Goal: Task Accomplishment & Management: Manage account settings

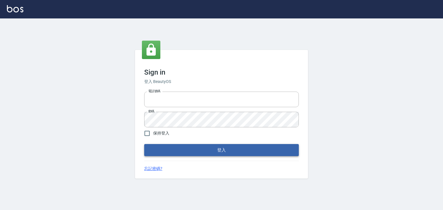
type input "0910967130"
click at [215, 152] on button "登入" at bounding box center [221, 150] width 155 height 12
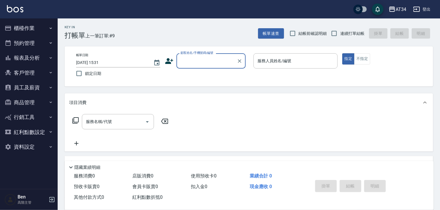
click at [24, 63] on button "報表及分析" at bounding box center [28, 57] width 53 height 15
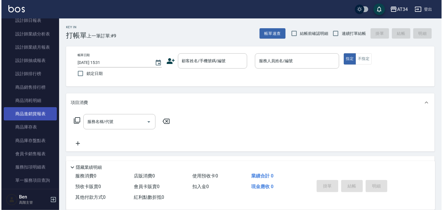
scroll to position [277, 0]
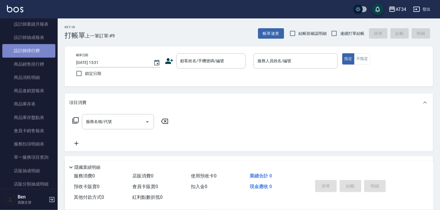
click at [35, 51] on link "設計師排行榜" at bounding box center [28, 50] width 53 height 13
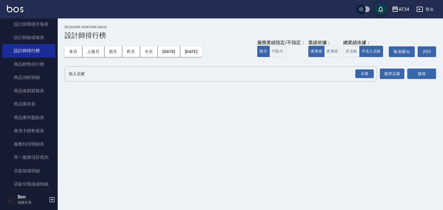
click at [408, 9] on div "AT34" at bounding box center [404, 9] width 11 height 7
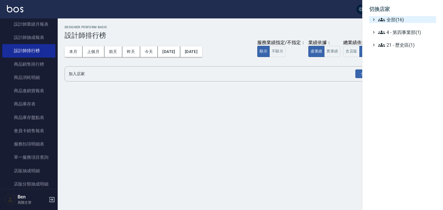
click at [391, 18] on span "全部(16)" at bounding box center [406, 19] width 56 height 7
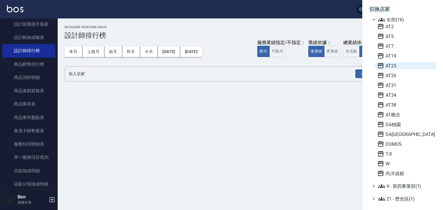
click at [386, 64] on span "AT25" at bounding box center [405, 65] width 57 height 7
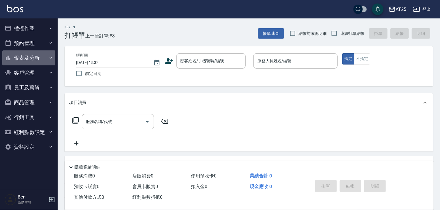
click at [27, 57] on button "報表及分析" at bounding box center [28, 57] width 53 height 15
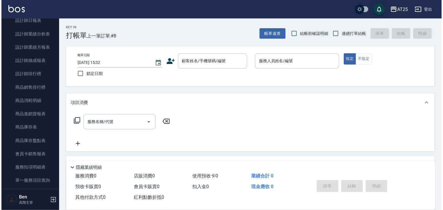
scroll to position [277, 0]
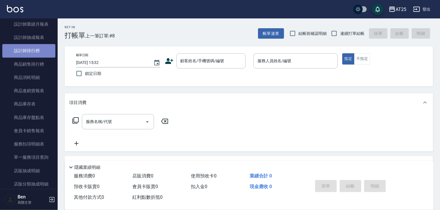
click at [30, 52] on link "設計師排行榜" at bounding box center [28, 50] width 53 height 13
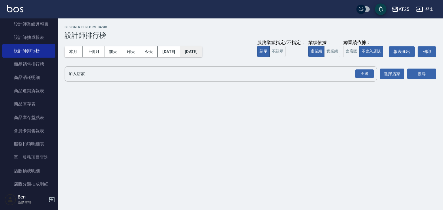
click at [202, 49] on button "2025/10/07" at bounding box center [191, 51] width 22 height 11
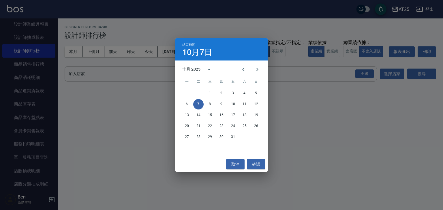
click at [315, 85] on div "結束時間 10月7日 十月 2025 一 二 三 四 五 六 日 1 2 3 4 5 6 7 8 9 10 11 12 13 14 15 16 17 18 1…" at bounding box center [221, 105] width 443 height 210
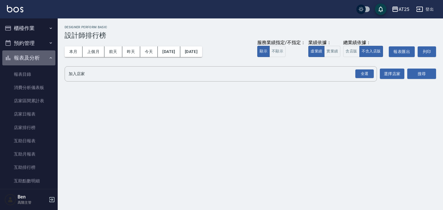
click at [45, 58] on button "報表及分析" at bounding box center [28, 57] width 53 height 15
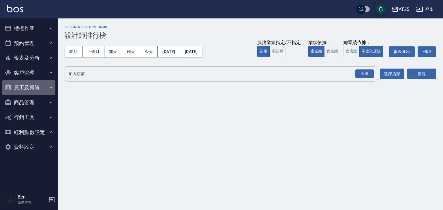
click at [41, 87] on button "員工及薪資" at bounding box center [28, 87] width 53 height 15
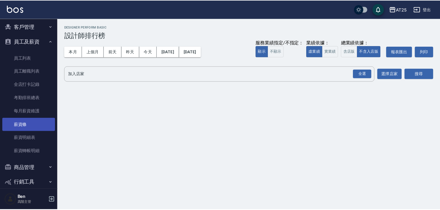
scroll to position [69, 0]
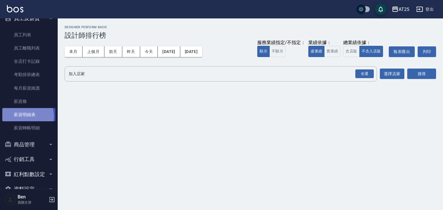
click at [24, 117] on link "薪資明細表" at bounding box center [28, 114] width 53 height 13
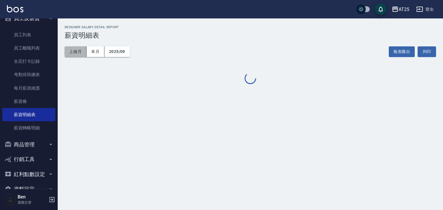
click at [80, 50] on button "上個月" at bounding box center [76, 51] width 22 height 11
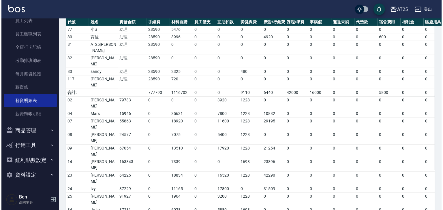
scroll to position [302, 0]
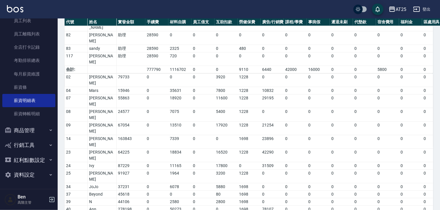
click at [404, 9] on div "AT25" at bounding box center [401, 9] width 11 height 7
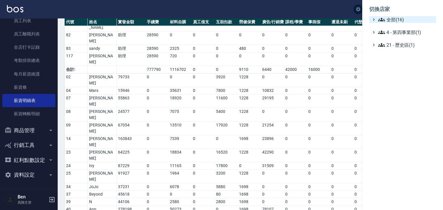
click at [396, 17] on span "全部(16)" at bounding box center [406, 19] width 56 height 7
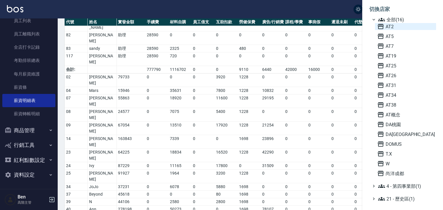
click at [385, 24] on span "AT2" at bounding box center [405, 26] width 57 height 7
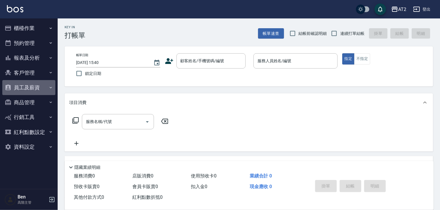
click at [43, 86] on button "員工及薪資" at bounding box center [28, 87] width 53 height 15
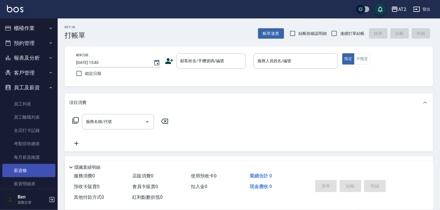
scroll to position [83, 0]
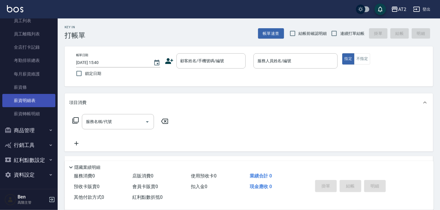
click at [38, 101] on link "薪資明細表" at bounding box center [28, 100] width 53 height 13
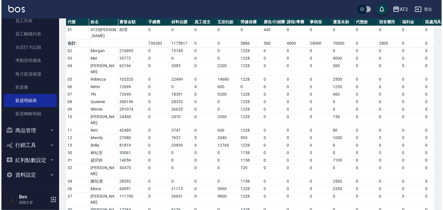
scroll to position [317, 0]
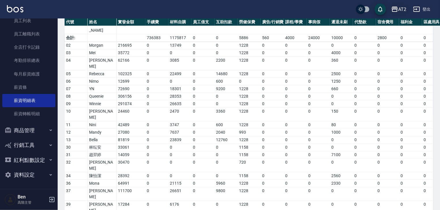
click at [402, 8] on div "AT2" at bounding box center [402, 9] width 8 height 7
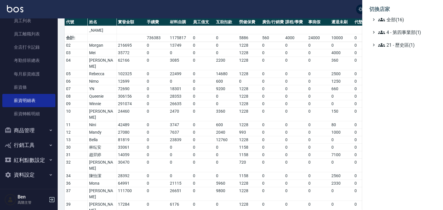
click at [402, 15] on li "切換店家" at bounding box center [402, 9] width 67 height 14
click at [400, 18] on span "全部(16)" at bounding box center [406, 19] width 56 height 7
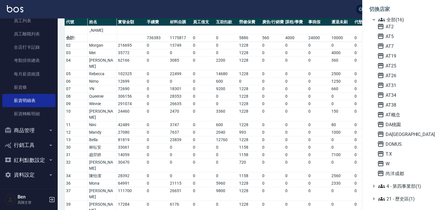
click at [400, 18] on span "全部(16)" at bounding box center [406, 19] width 56 height 7
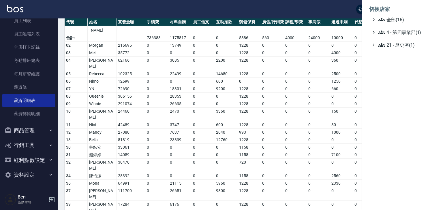
click at [399, 19] on span "全部(16)" at bounding box center [406, 19] width 56 height 7
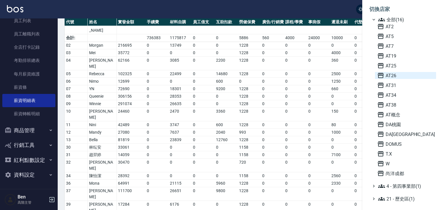
click at [397, 77] on span "AT26" at bounding box center [405, 75] width 57 height 7
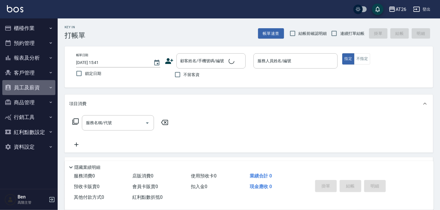
click at [35, 85] on button "員工及薪資" at bounding box center [28, 87] width 53 height 15
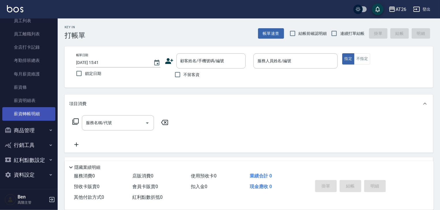
scroll to position [23, 0]
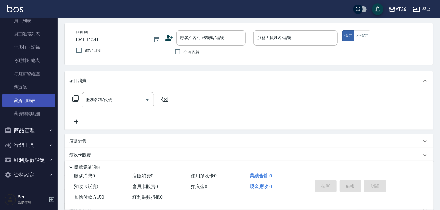
click at [32, 98] on link "薪資明細表" at bounding box center [28, 100] width 53 height 13
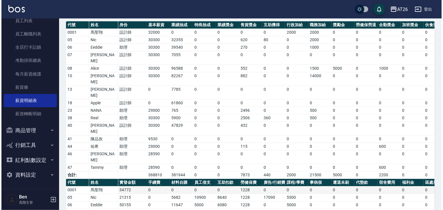
scroll to position [115, 0]
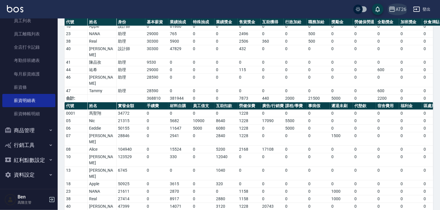
click at [402, 8] on div "AT26" at bounding box center [401, 9] width 11 height 7
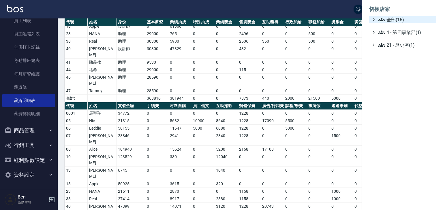
click at [399, 19] on span "全部(16)" at bounding box center [406, 19] width 56 height 7
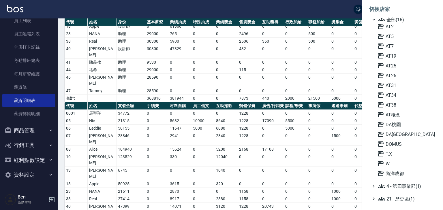
click at [383, 23] on icon at bounding box center [381, 19] width 7 height 7
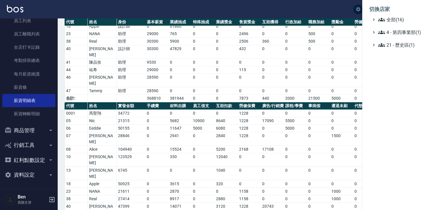
click at [383, 26] on ul "全部(16) 4 - 第四事業部(1) 21 - 歷史區(1)" at bounding box center [402, 32] width 67 height 32
click at [396, 15] on li "切換店家" at bounding box center [402, 9] width 67 height 14
click at [393, 23] on span "全部(16)" at bounding box center [406, 19] width 56 height 7
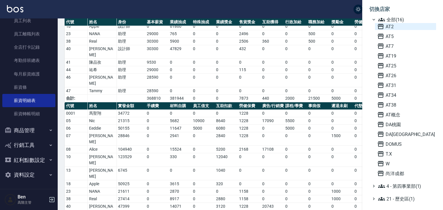
click at [392, 28] on span "AT2" at bounding box center [405, 26] width 57 height 7
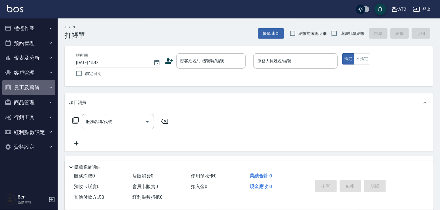
click at [33, 90] on button "員工及薪資" at bounding box center [28, 87] width 53 height 15
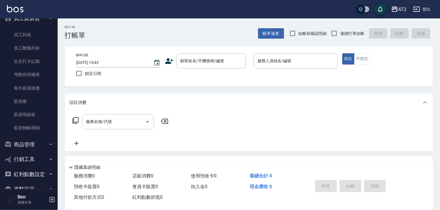
scroll to position [83, 0]
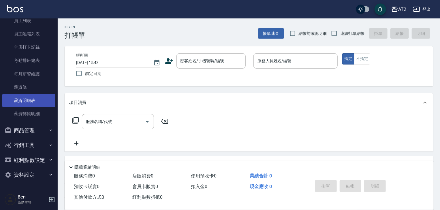
click at [33, 100] on link "薪資明細表" at bounding box center [28, 100] width 53 height 13
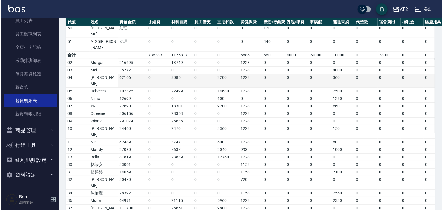
scroll to position [317, 0]
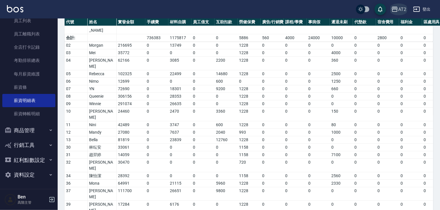
click at [402, 9] on div "AT2" at bounding box center [402, 9] width 8 height 7
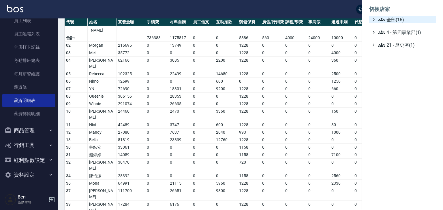
click at [398, 21] on span "全部(16)" at bounding box center [406, 19] width 56 height 7
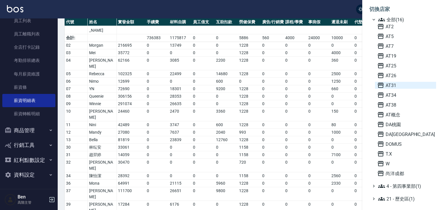
click at [390, 82] on span "AT31" at bounding box center [405, 85] width 57 height 7
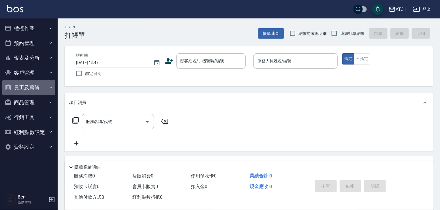
click at [26, 87] on button "員工及薪資" at bounding box center [28, 87] width 53 height 15
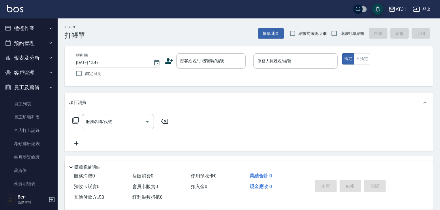
scroll to position [83, 0]
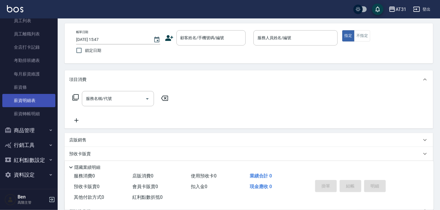
click at [29, 99] on link "薪資明細表" at bounding box center [28, 100] width 53 height 13
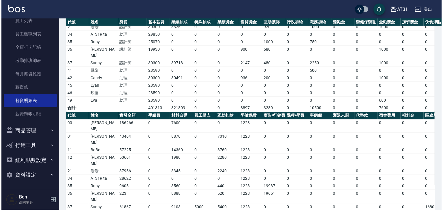
scroll to position [102, 0]
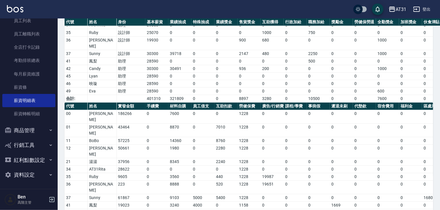
click at [394, 10] on icon "button" at bounding box center [392, 9] width 7 height 7
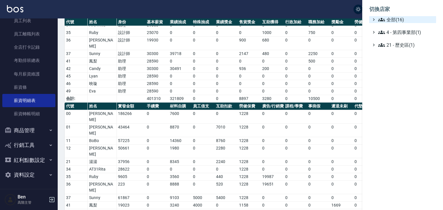
click at [398, 17] on span "全部(16)" at bounding box center [406, 19] width 56 height 7
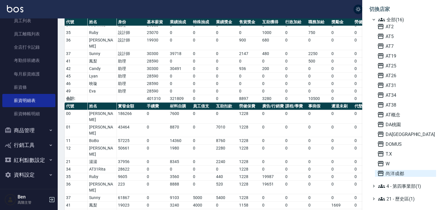
click at [397, 172] on span "尚洋成都" at bounding box center [405, 173] width 57 height 7
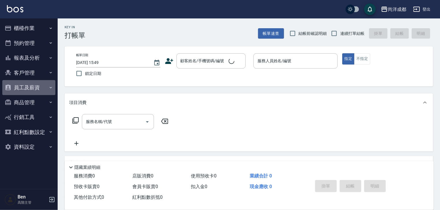
click at [31, 88] on button "員工及薪資" at bounding box center [28, 87] width 53 height 15
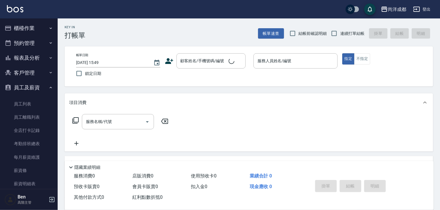
scroll to position [83, 0]
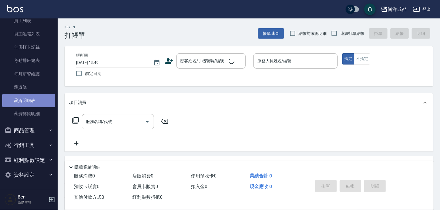
click at [29, 101] on link "薪資明細表" at bounding box center [28, 100] width 53 height 13
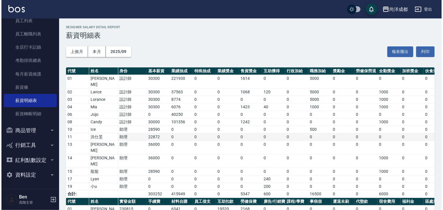
scroll to position [87, 0]
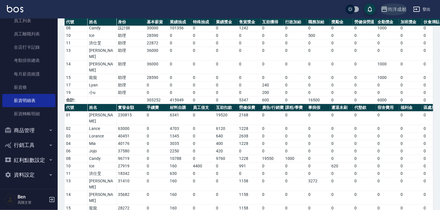
click at [388, 9] on div "尚洋成都" at bounding box center [397, 9] width 18 height 7
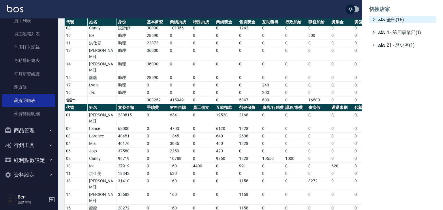
click at [385, 18] on span "全部(16)" at bounding box center [406, 19] width 56 height 7
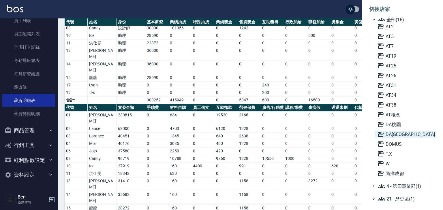
click at [399, 135] on span "DA[GEOGRAPHIC_DATA]" at bounding box center [405, 134] width 57 height 7
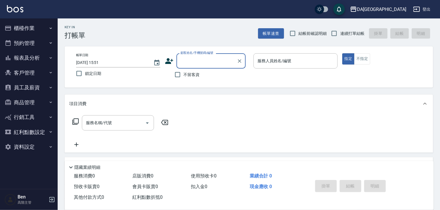
click at [36, 88] on button "員工及薪資" at bounding box center [28, 87] width 53 height 15
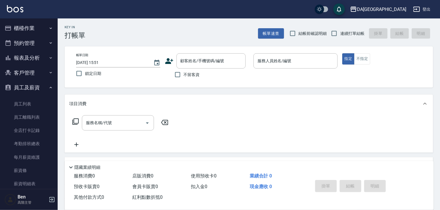
scroll to position [69, 0]
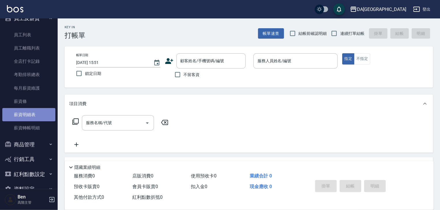
click at [37, 115] on link "薪資明細表" at bounding box center [28, 114] width 53 height 13
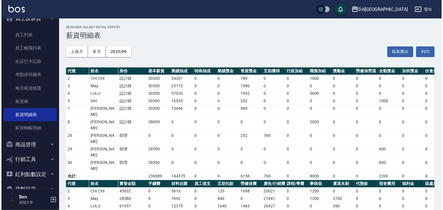
scroll to position [35, 0]
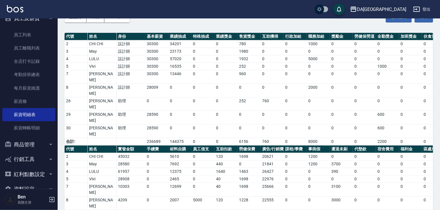
click at [395, 8] on div "DA[GEOGRAPHIC_DATA]" at bounding box center [381, 9] width 49 height 7
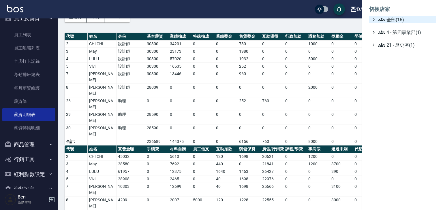
click at [395, 19] on span "全部(16)" at bounding box center [406, 19] width 56 height 7
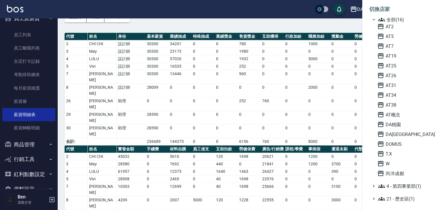
click at [392, 108] on div "AT2 AT5 AT7 AT19 AT25 AT26 AT31 AT34 AT38 AT概念 DA桃園 DA蘆洲 DOMUS T.X W 尚洋成都" at bounding box center [405, 100] width 61 height 154
click at [392, 106] on span "AT38" at bounding box center [405, 105] width 57 height 7
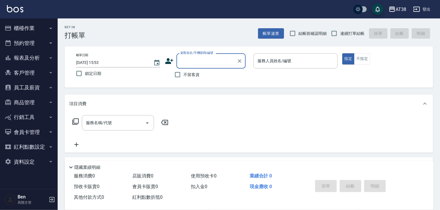
click at [30, 89] on button "員工及薪資" at bounding box center [28, 87] width 53 height 15
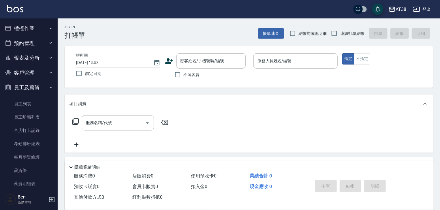
scroll to position [69, 0]
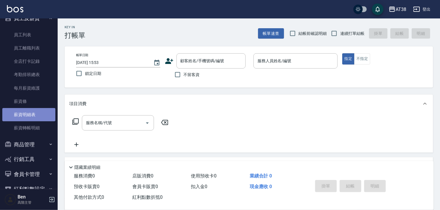
click at [35, 114] on link "薪資明細表" at bounding box center [28, 114] width 53 height 13
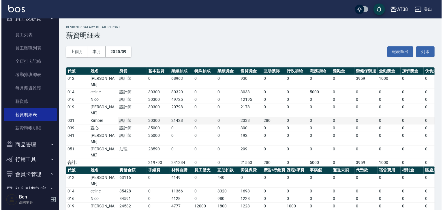
scroll to position [20, 0]
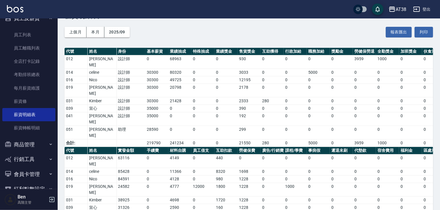
click at [397, 9] on div "AT38" at bounding box center [401, 9] width 11 height 7
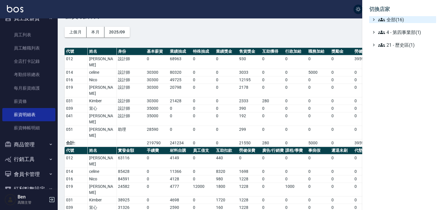
click at [398, 20] on span "全部(16)" at bounding box center [406, 19] width 56 height 7
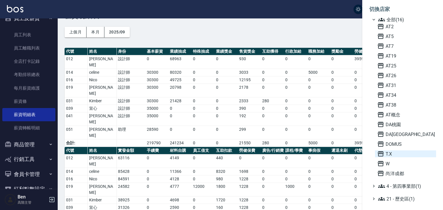
click at [381, 157] on icon at bounding box center [380, 154] width 7 height 7
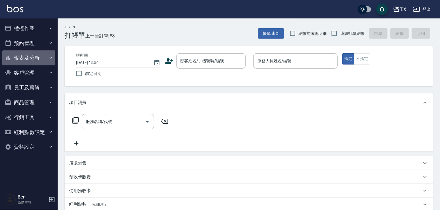
click at [21, 58] on button "報表及分析" at bounding box center [28, 57] width 53 height 15
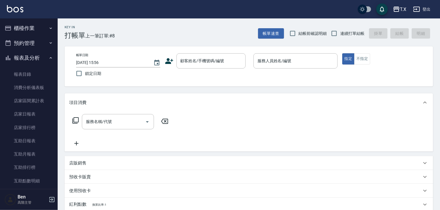
click at [21, 58] on button "報表及分析" at bounding box center [28, 57] width 53 height 15
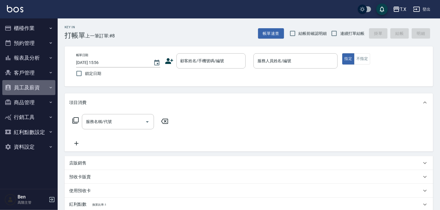
click at [30, 91] on button "員工及薪資" at bounding box center [28, 87] width 53 height 15
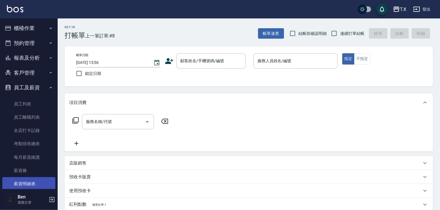
scroll to position [83, 0]
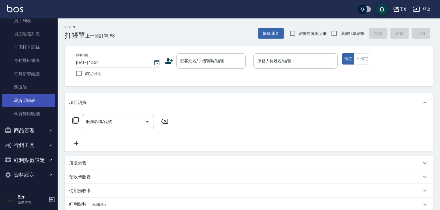
click at [28, 101] on link "薪資明細表" at bounding box center [28, 100] width 53 height 13
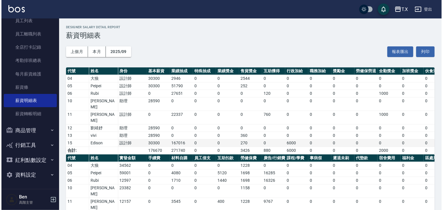
scroll to position [20, 0]
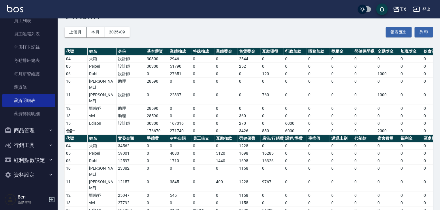
click at [397, 9] on icon "button" at bounding box center [397, 9] width 6 height 5
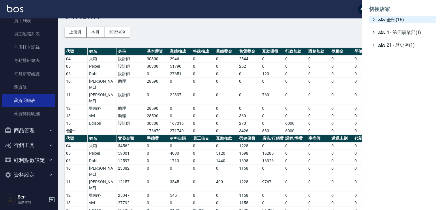
click at [395, 20] on span "全部(16)" at bounding box center [406, 19] width 56 height 7
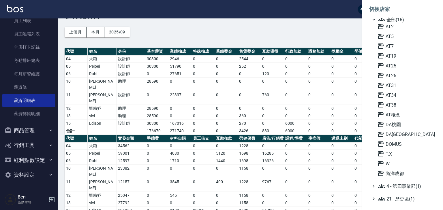
click at [386, 60] on div "AT2 AT5 AT7 AT19 AT25 AT26 AT31 AT34 AT38 AT概念 DA桃園 DA蘆洲 DOMUS T.X W 尚洋成都" at bounding box center [405, 100] width 61 height 154
click at [389, 56] on span "AT19" at bounding box center [405, 56] width 57 height 7
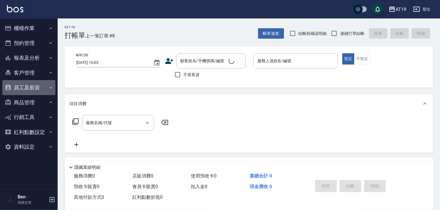
click at [32, 90] on button "員工及薪資" at bounding box center [28, 87] width 53 height 15
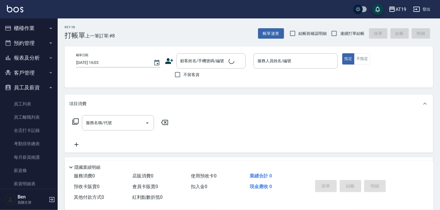
scroll to position [83, 0]
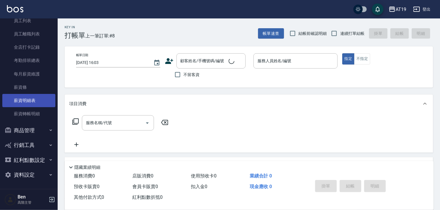
click at [36, 100] on link "薪資明細表" at bounding box center [28, 100] width 53 height 13
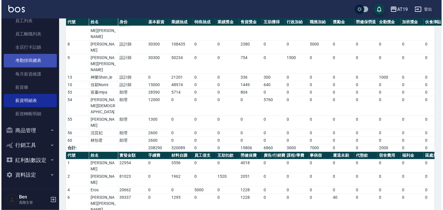
scroll to position [87, 0]
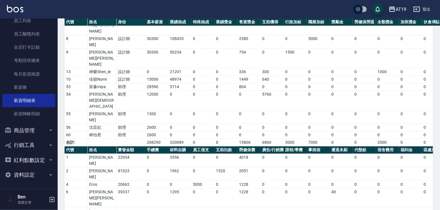
click at [398, 8] on div "AT19" at bounding box center [401, 9] width 11 height 7
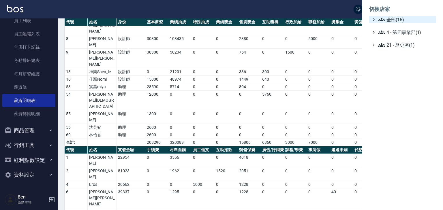
click at [396, 18] on span "全部(16)" at bounding box center [406, 19] width 56 height 7
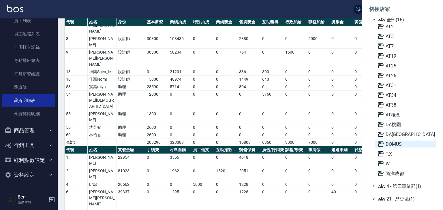
click at [390, 144] on span "DOMUS" at bounding box center [405, 144] width 57 height 7
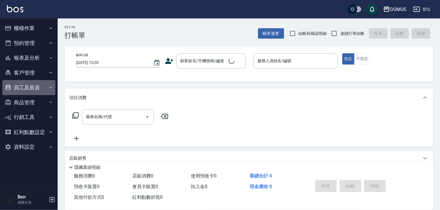
click at [36, 87] on button "員工及薪資" at bounding box center [28, 87] width 53 height 15
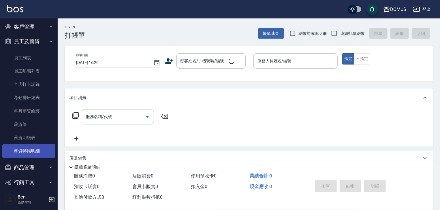
scroll to position [69, 0]
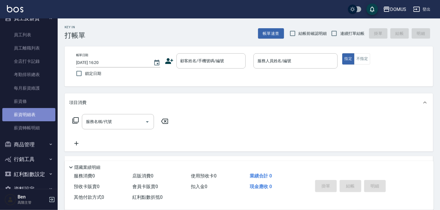
click at [29, 117] on link "薪資明細表" at bounding box center [28, 114] width 53 height 13
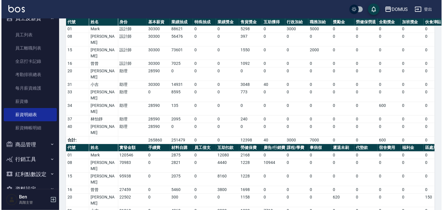
scroll to position [42, 0]
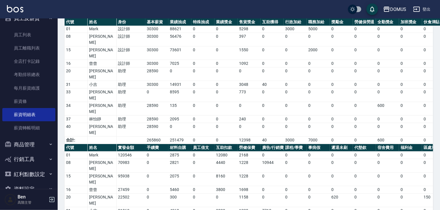
click at [393, 9] on div "DOMUS" at bounding box center [398, 9] width 16 height 7
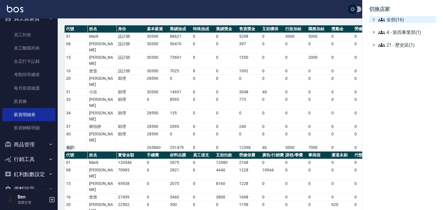
click at [398, 20] on span "全部(16)" at bounding box center [406, 19] width 56 height 7
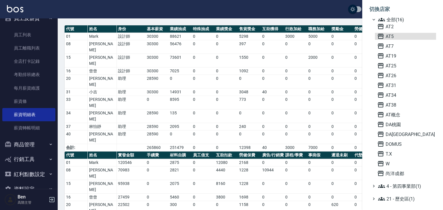
drag, startPoint x: 392, startPoint y: 35, endPoint x: 363, endPoint y: 35, distance: 29.4
click at [392, 35] on span "AT5" at bounding box center [405, 36] width 57 height 7
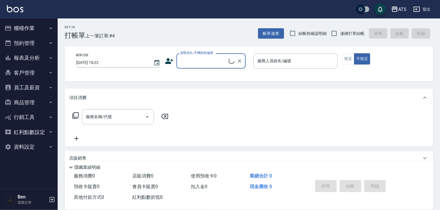
click at [29, 84] on button "員工及薪資" at bounding box center [28, 87] width 53 height 15
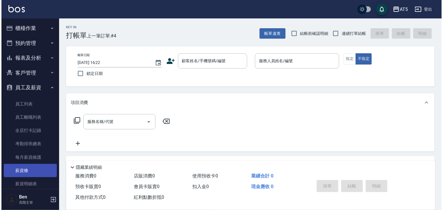
scroll to position [46, 0]
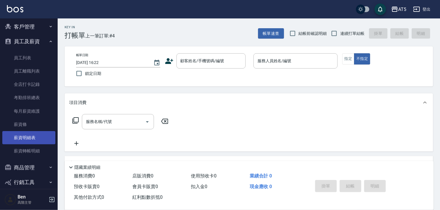
click at [32, 138] on link "薪資明細表" at bounding box center [28, 137] width 53 height 13
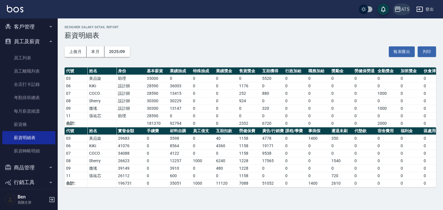
click at [409, 9] on button "AT5" at bounding box center [402, 9] width 20 height 12
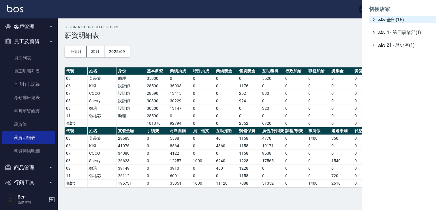
drag, startPoint x: 396, startPoint y: 18, endPoint x: 396, endPoint y: 22, distance: 3.5
click at [396, 19] on span "全部(16)" at bounding box center [406, 19] width 56 height 7
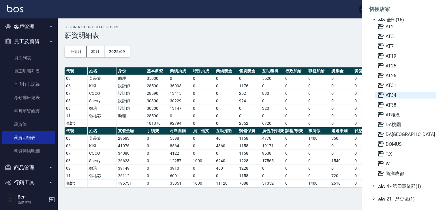
click at [386, 94] on span "AT34" at bounding box center [405, 95] width 57 height 7
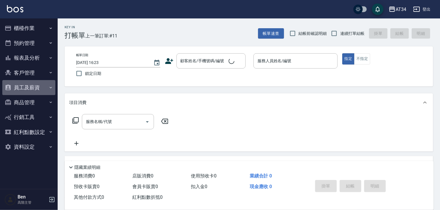
click at [24, 88] on button "員工及薪資" at bounding box center [28, 87] width 53 height 15
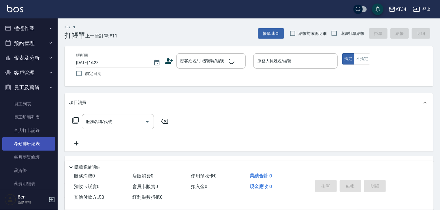
scroll to position [69, 0]
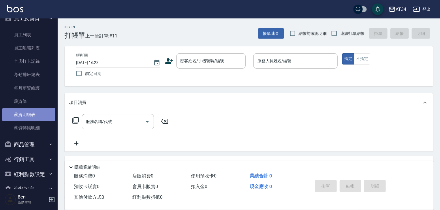
click at [31, 117] on link "薪資明細表" at bounding box center [28, 114] width 53 height 13
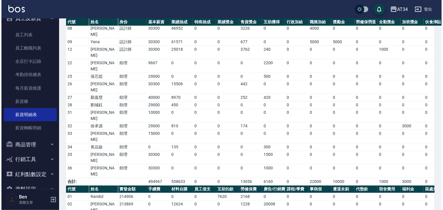
scroll to position [176, 0]
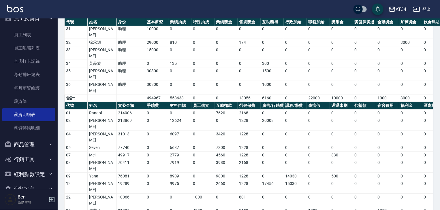
click at [398, 10] on div "AT34" at bounding box center [401, 9] width 11 height 7
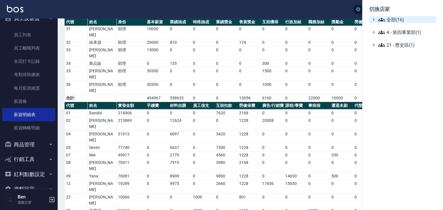
click at [399, 21] on span "全部(16)" at bounding box center [406, 19] width 56 height 7
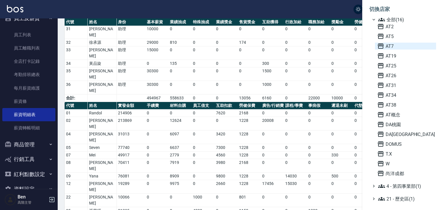
click at [387, 47] on span "AT7" at bounding box center [405, 46] width 57 height 7
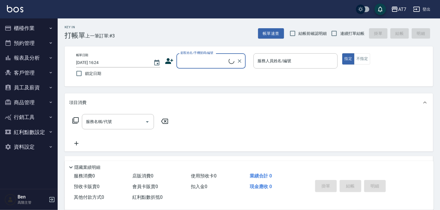
click at [24, 85] on button "員工及薪資" at bounding box center [28, 87] width 53 height 15
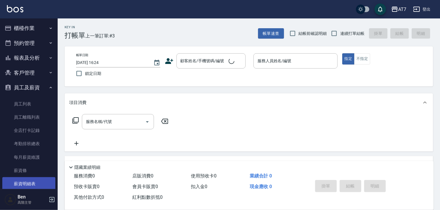
scroll to position [46, 0]
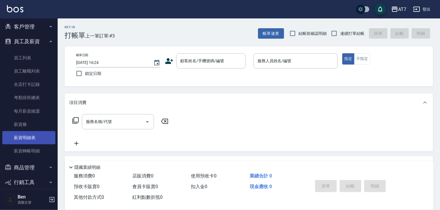
click at [31, 140] on link "薪資明細表" at bounding box center [28, 137] width 53 height 13
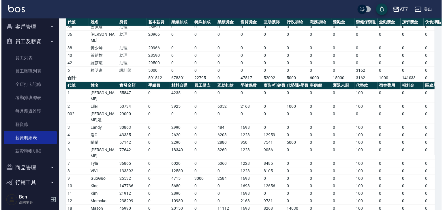
scroll to position [302, 0]
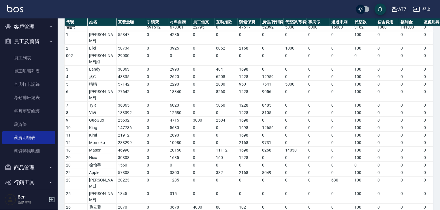
click at [399, 10] on div "AT7" at bounding box center [402, 9] width 8 height 7
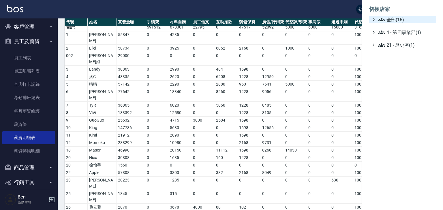
click at [400, 18] on span "全部(16)" at bounding box center [406, 19] width 56 height 7
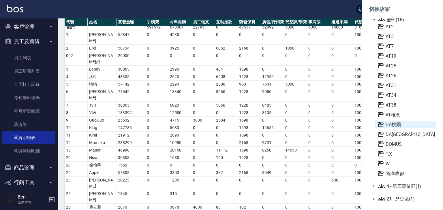
click at [392, 125] on span "DA桃園" at bounding box center [405, 124] width 57 height 7
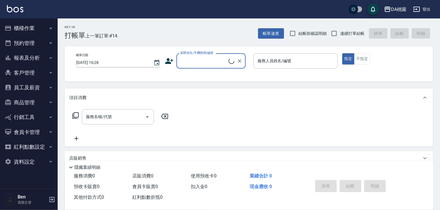
click at [36, 86] on button "員工及薪資" at bounding box center [28, 87] width 53 height 15
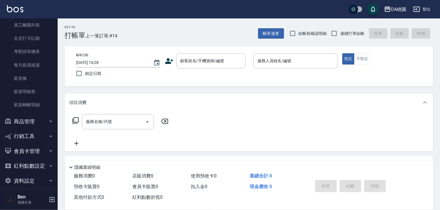
scroll to position [98, 0]
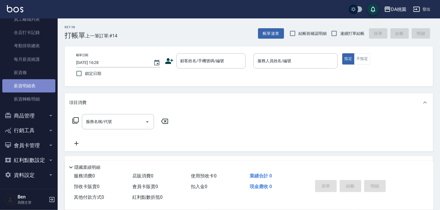
click at [29, 85] on link "薪資明細表" at bounding box center [28, 85] width 53 height 13
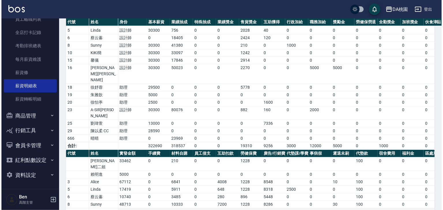
scroll to position [132, 0]
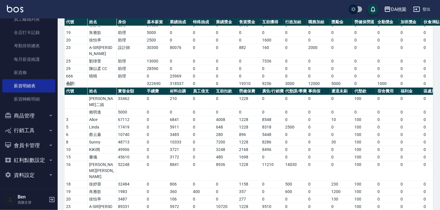
click at [401, 5] on button "DA桃園" at bounding box center [395, 9] width 27 height 12
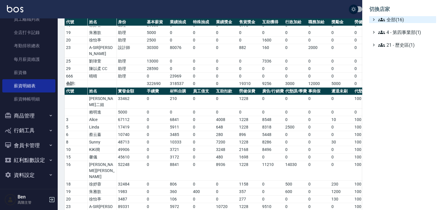
click at [395, 20] on span "全部(16)" at bounding box center [406, 19] width 56 height 7
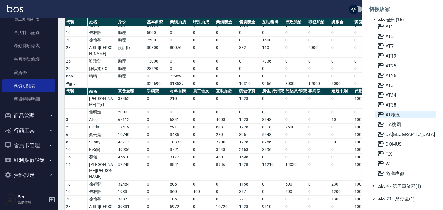
click at [385, 115] on span "AT概念" at bounding box center [405, 114] width 57 height 7
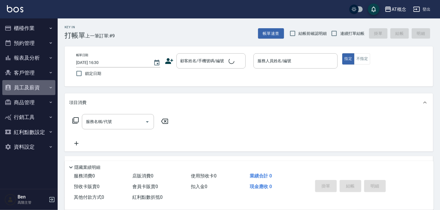
click at [30, 91] on button "員工及薪資" at bounding box center [28, 87] width 53 height 15
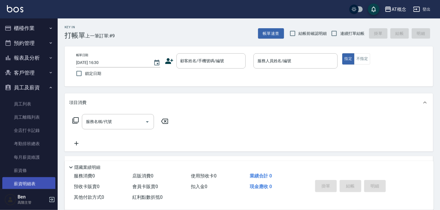
scroll to position [69, 0]
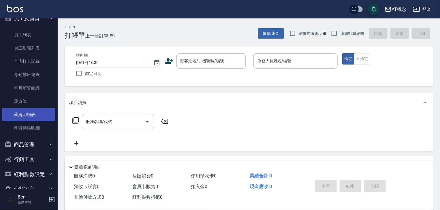
click at [29, 110] on link "薪資明細表" at bounding box center [28, 114] width 53 height 13
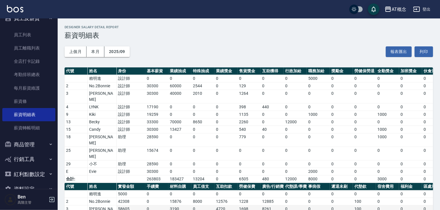
scroll to position [57, 0]
